Goal: Task Accomplishment & Management: Manage account settings

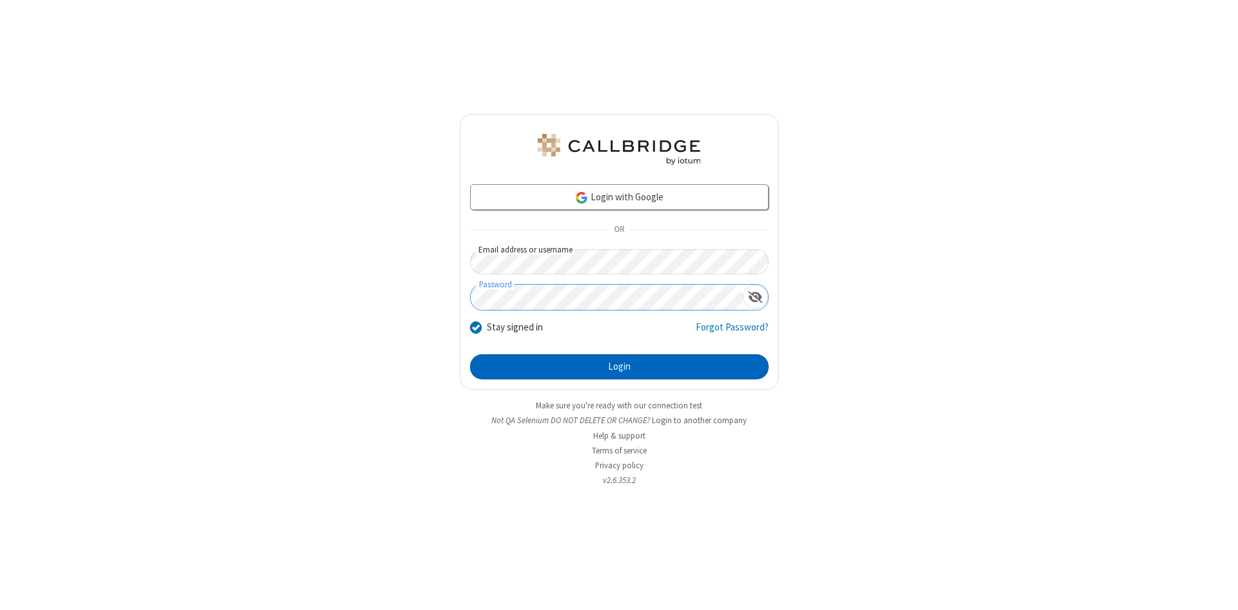
click at [619, 367] on button "Login" at bounding box center [619, 368] width 298 height 26
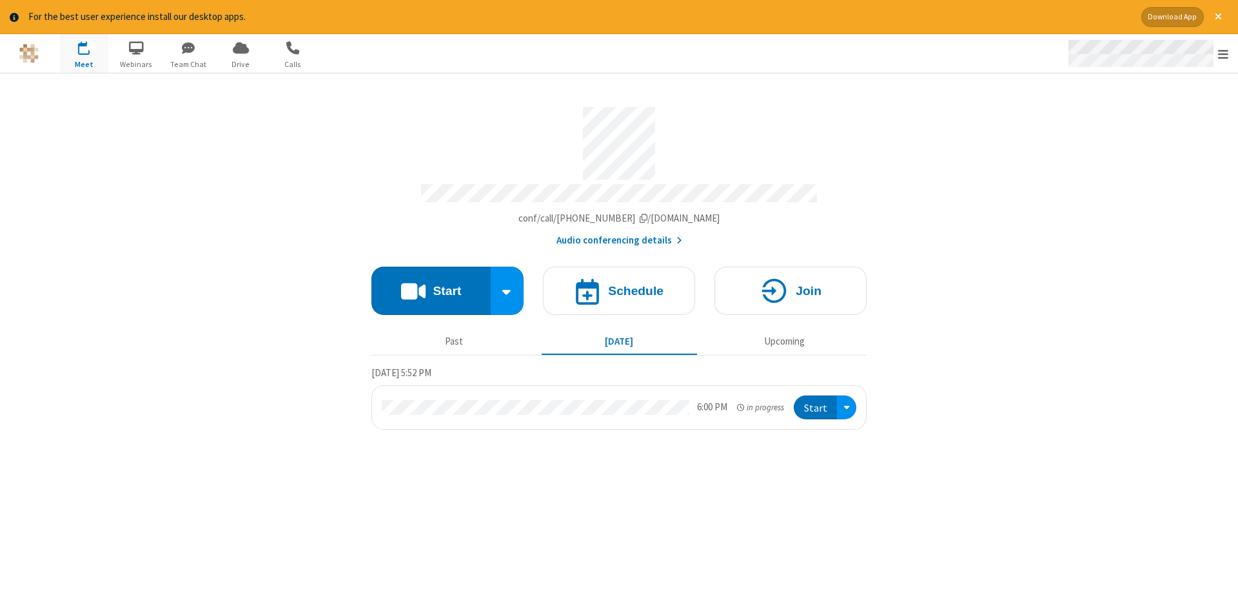
click at [1223, 54] on span "Open menu" at bounding box center [1223, 54] width 10 height 13
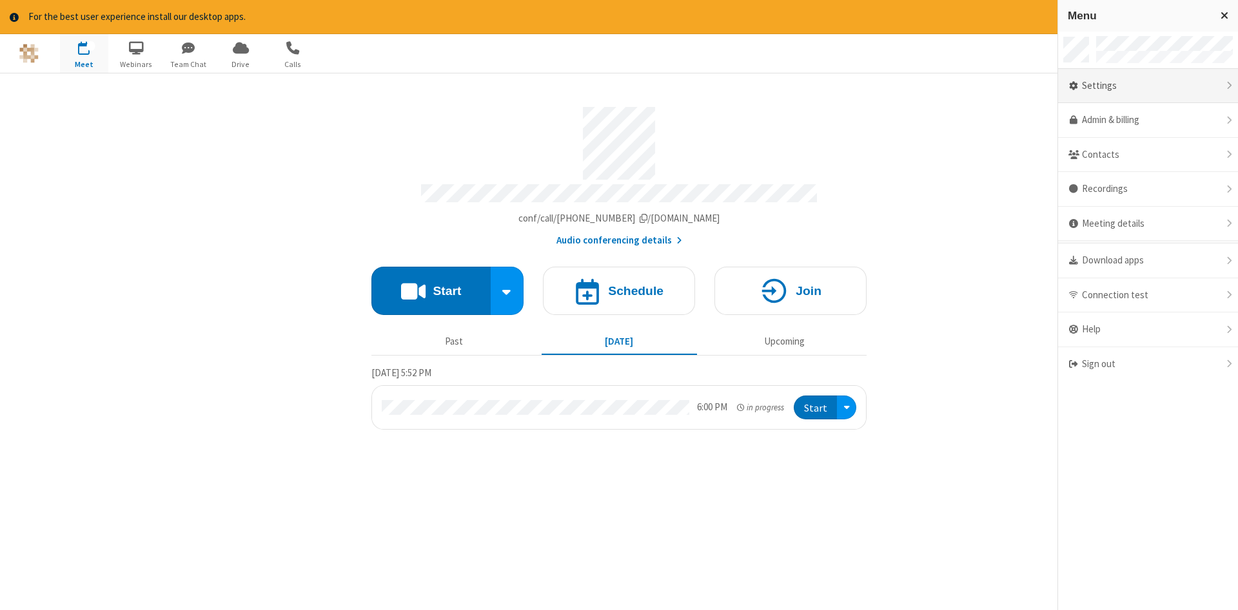
click at [1147, 86] on div "Settings" at bounding box center [1148, 86] width 180 height 35
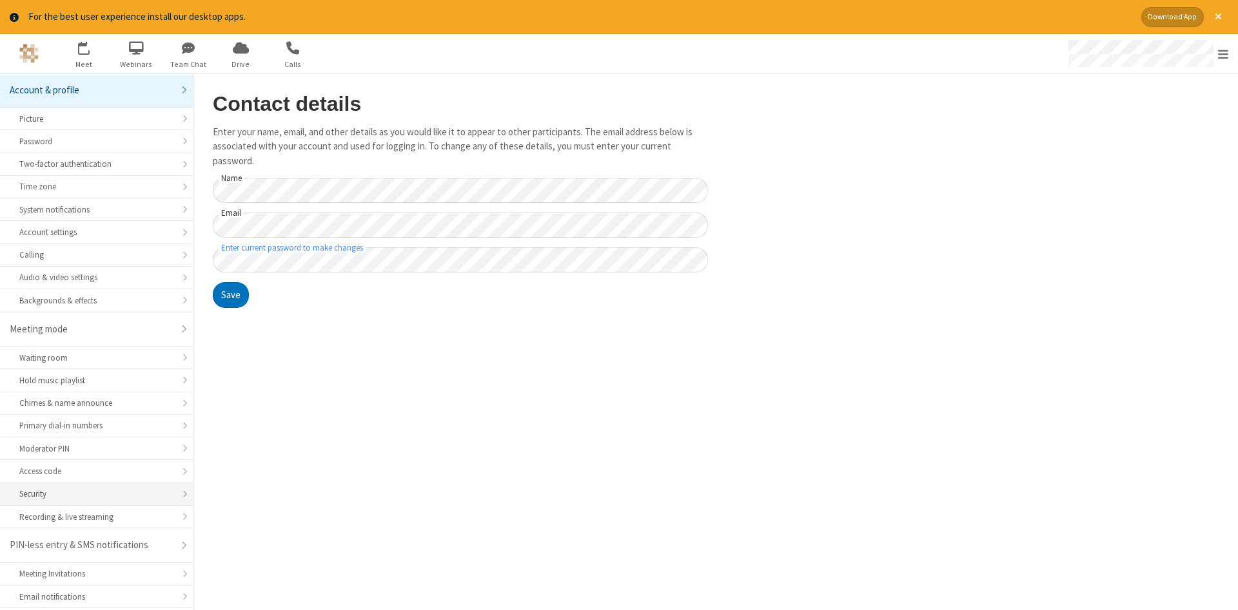
click at [96, 488] on div "Security" at bounding box center [96, 494] width 154 height 12
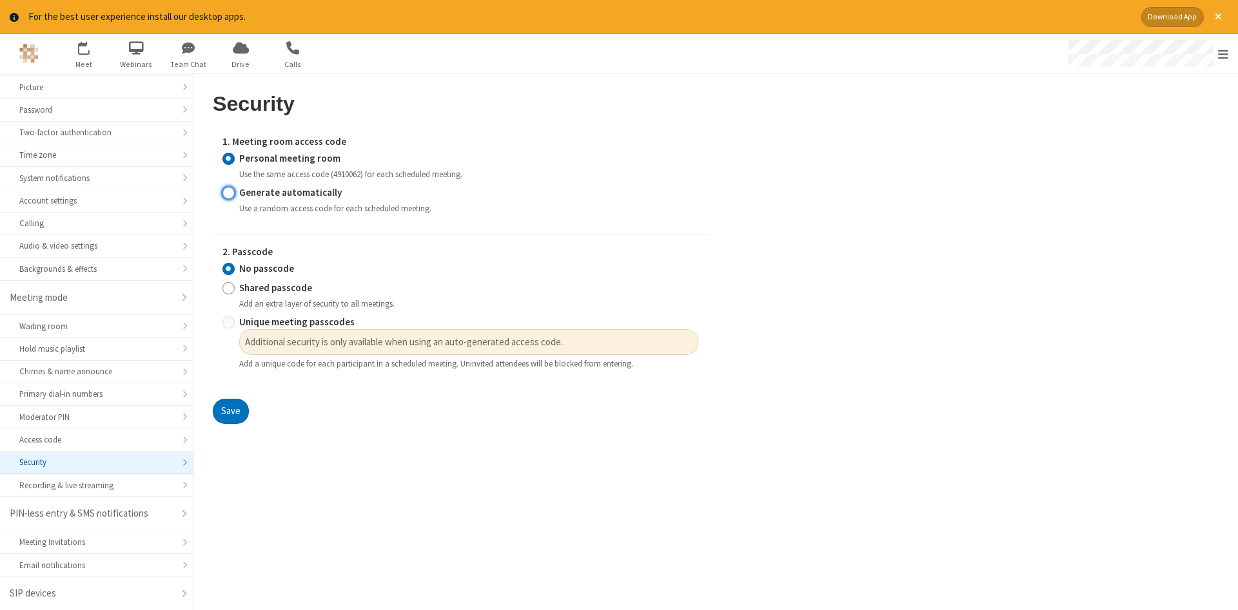
click at [228, 192] on input "Generate automatically" at bounding box center [228, 193] width 12 height 14
radio input "true"
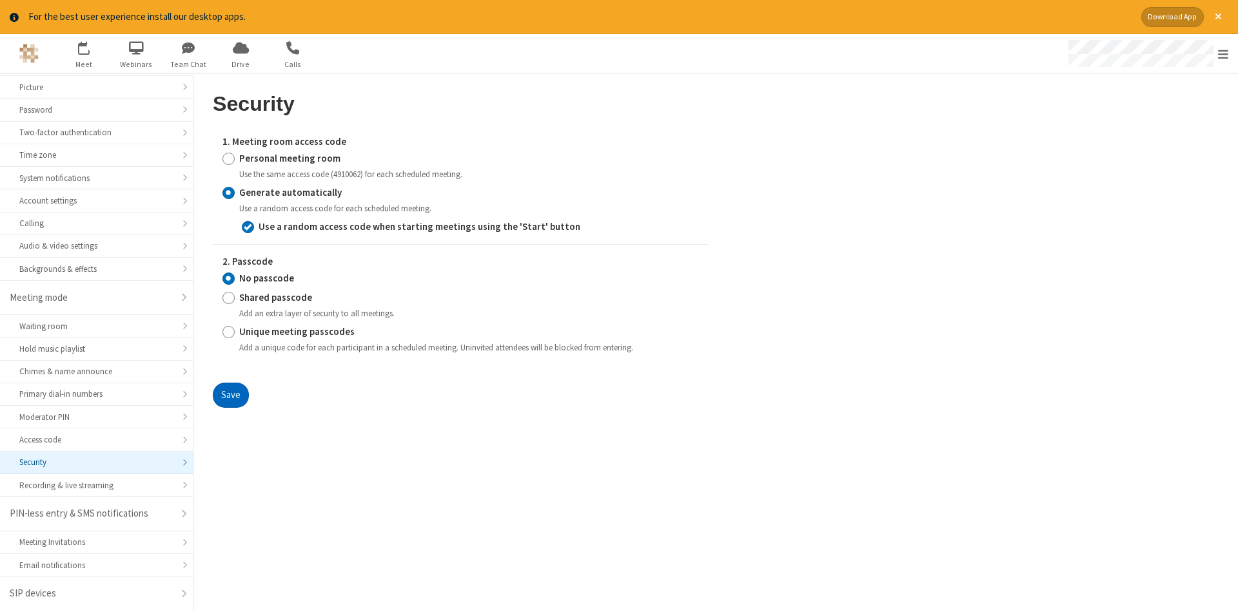
click at [230, 396] on button "Save" at bounding box center [231, 396] width 36 height 26
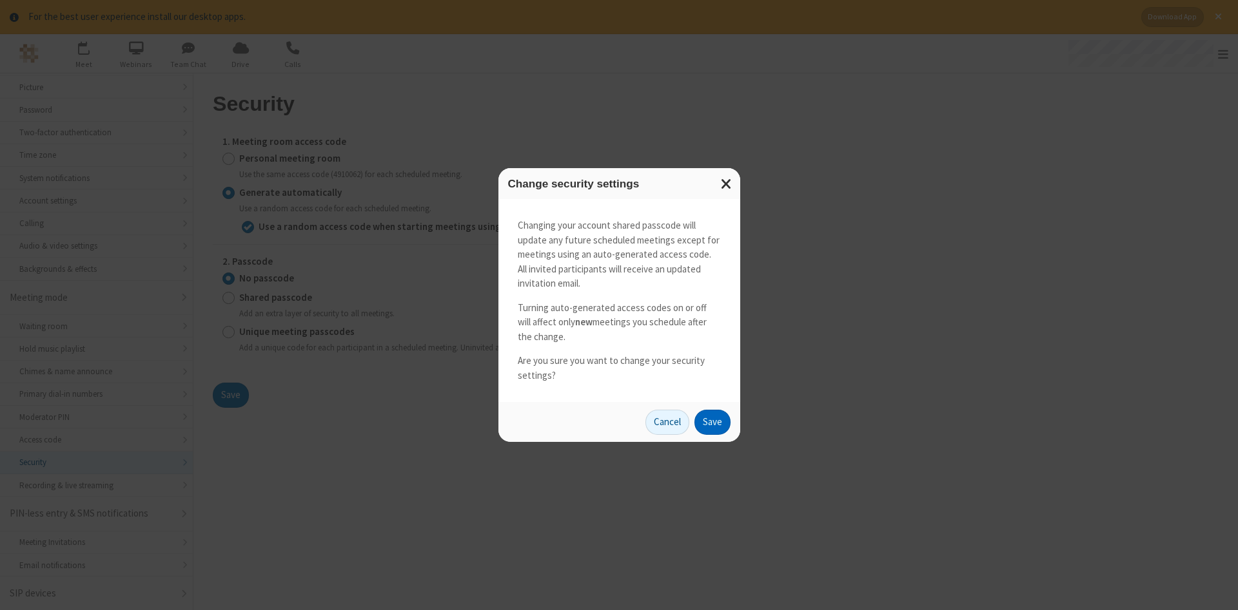
click at [712, 422] on button "Save" at bounding box center [712, 423] width 36 height 26
